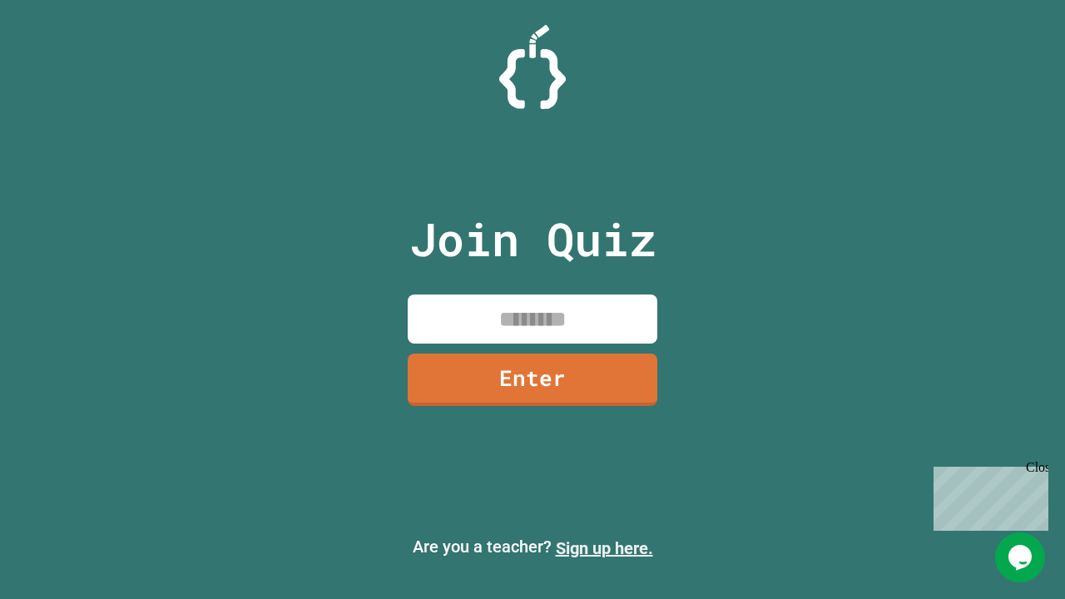
click at [604, 548] on link "Sign up here." at bounding box center [604, 548] width 97 height 20
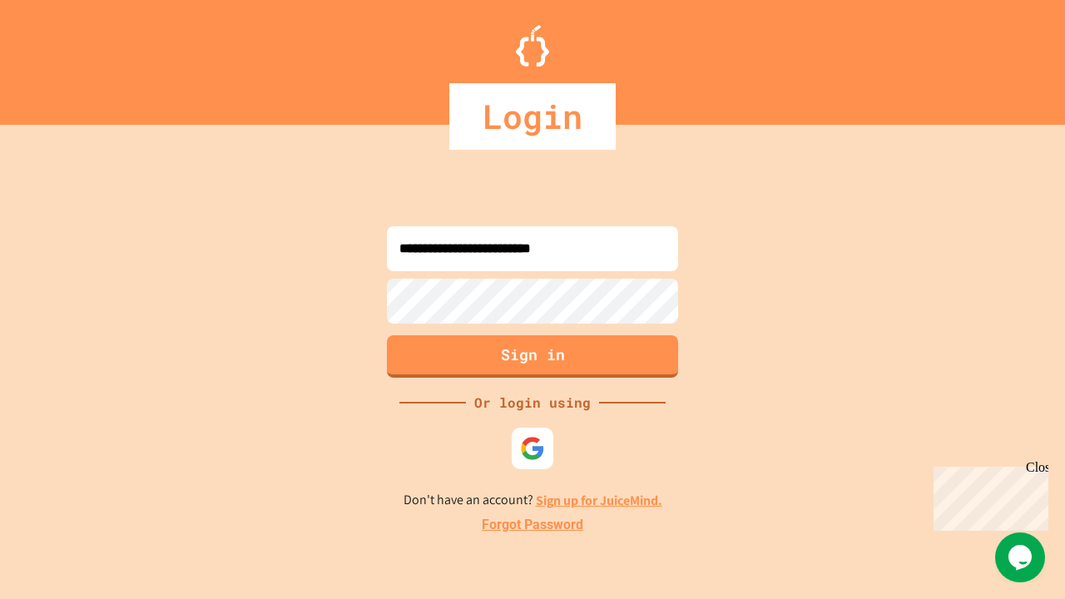
type input "**********"
